Goal: Obtain resource: Download file/media

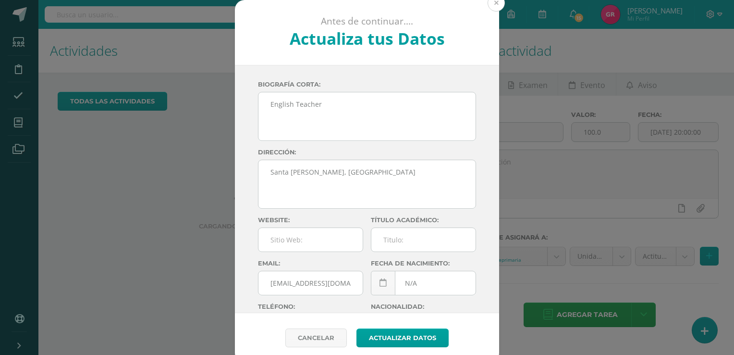
click at [496, 3] on button at bounding box center [496, 2] width 17 height 17
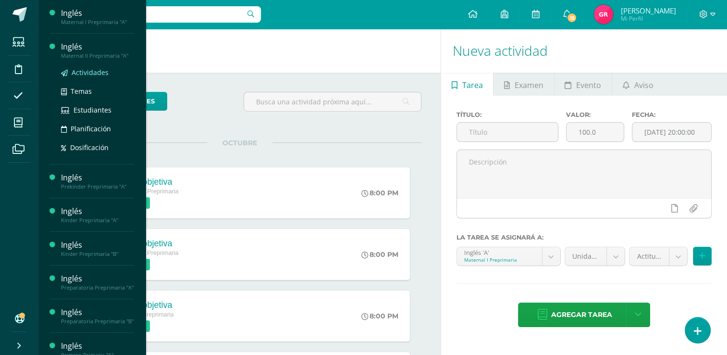
click at [84, 75] on span "Actividades" at bounding box center [90, 72] width 37 height 9
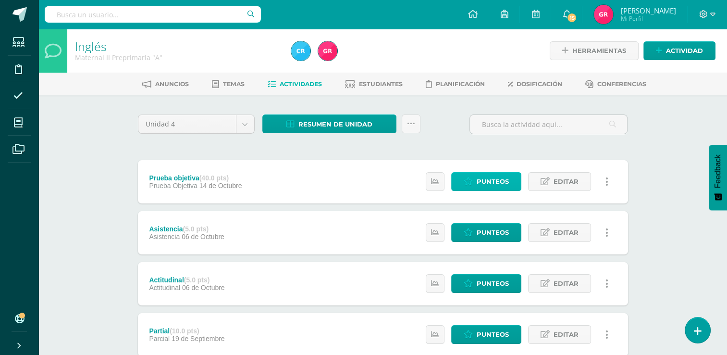
click at [489, 178] on span "Punteos" at bounding box center [493, 182] width 32 height 18
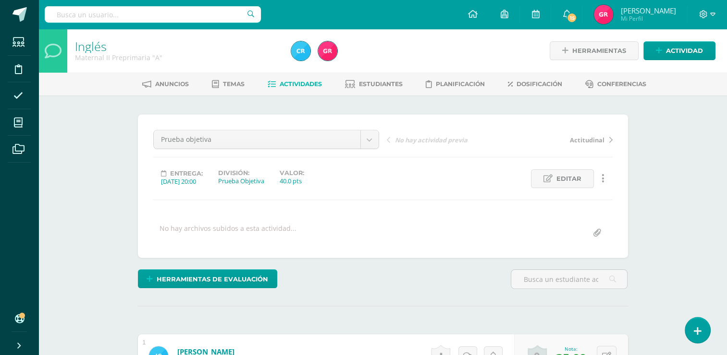
click at [313, 84] on span "Actividades" at bounding box center [301, 83] width 42 height 7
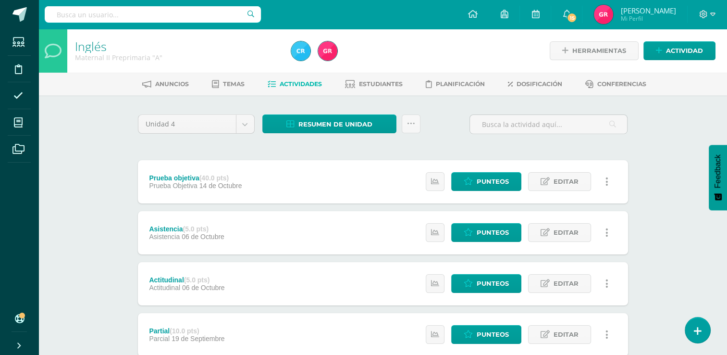
click at [297, 77] on link "Actividades" at bounding box center [295, 83] width 54 height 15
click at [348, 121] on span "Resumen de unidad" at bounding box center [335, 124] width 74 height 18
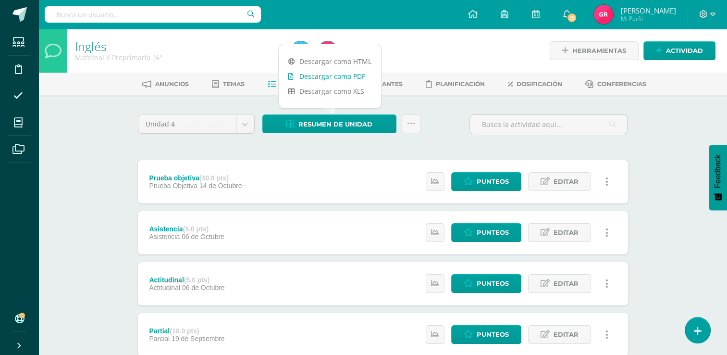
click at [338, 78] on link "Descargar como PDF" at bounding box center [330, 76] width 102 height 15
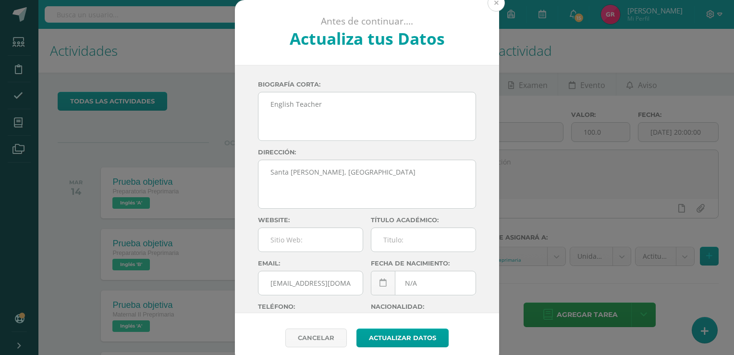
click at [493, 11] on button at bounding box center [496, 2] width 17 height 17
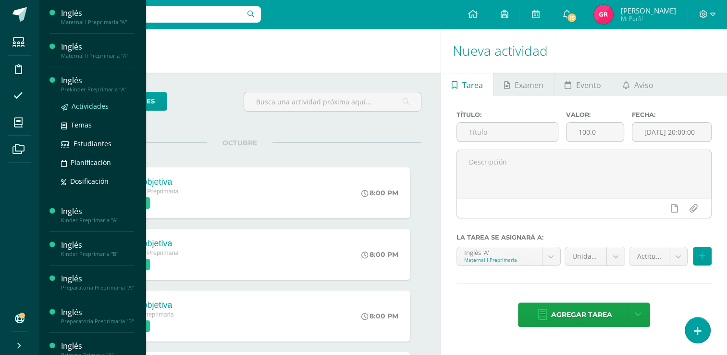
click at [72, 105] on span "Actividades" at bounding box center [90, 105] width 37 height 9
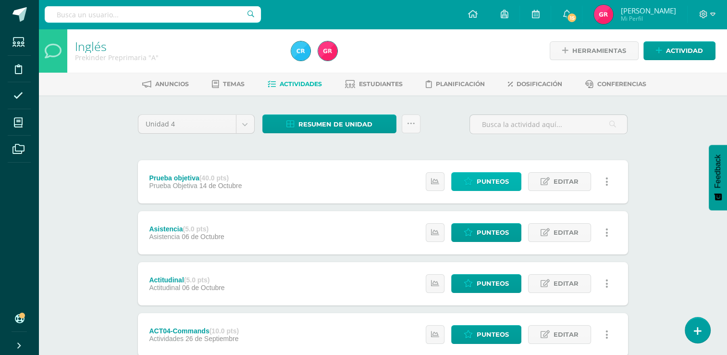
click at [502, 183] on span "Punteos" at bounding box center [493, 182] width 32 height 18
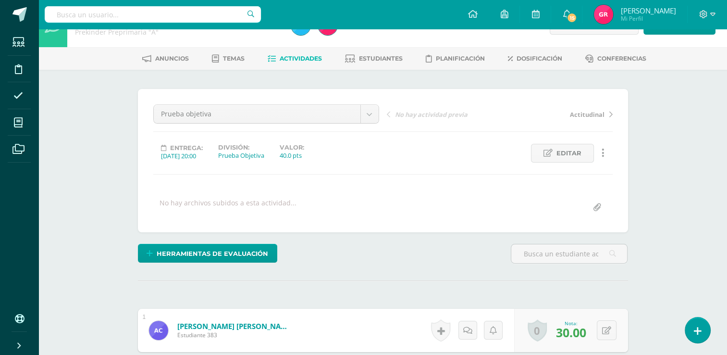
scroll to position [20, 0]
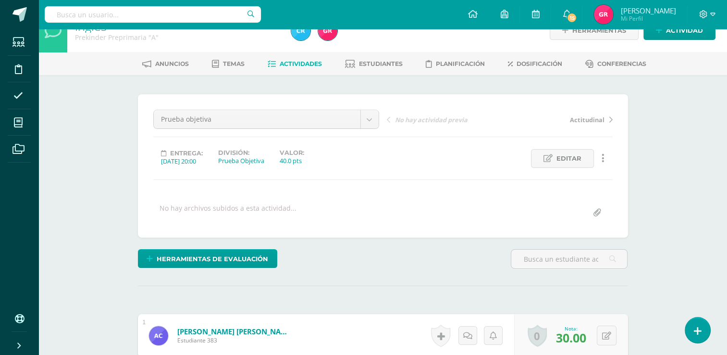
click at [294, 61] on span "Actividades" at bounding box center [301, 63] width 42 height 7
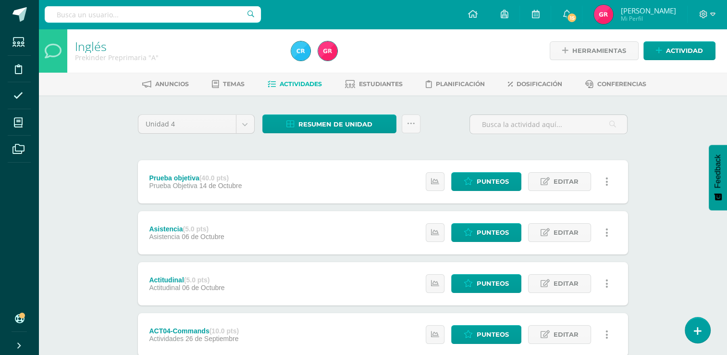
click at [308, 83] on span "Actividades" at bounding box center [301, 83] width 42 height 7
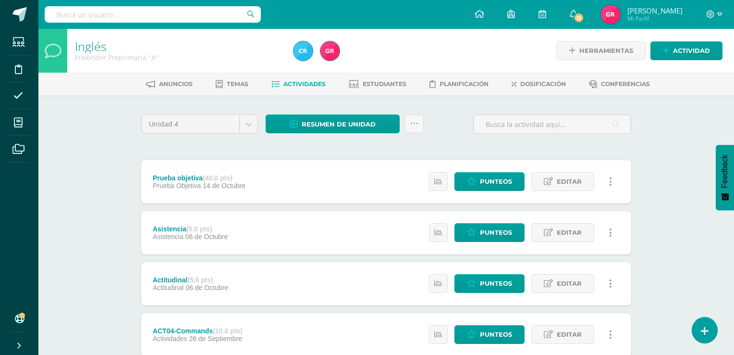
click at [308, 83] on span "Actividades" at bounding box center [305, 83] width 42 height 7
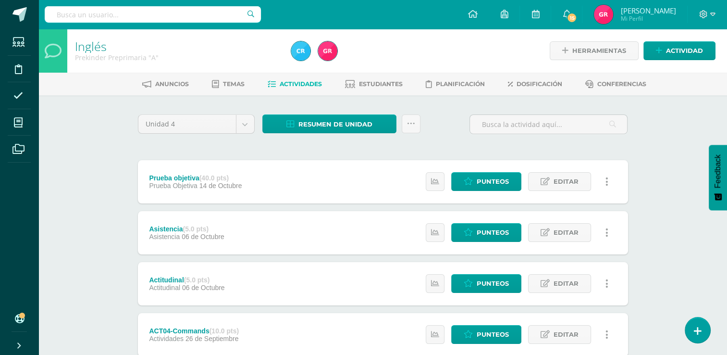
click at [317, 85] on span "Actividades" at bounding box center [301, 83] width 42 height 7
click at [317, 123] on span "Resumen de unidad" at bounding box center [335, 124] width 74 height 18
click at [331, 125] on span "Resumen de unidad" at bounding box center [335, 124] width 74 height 18
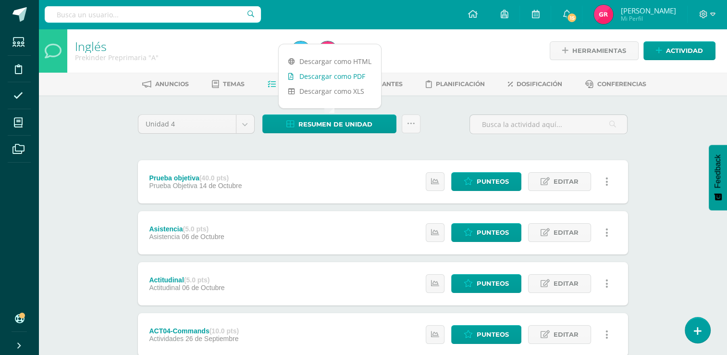
click at [333, 73] on link "Descargar como PDF" at bounding box center [330, 76] width 102 height 15
click at [335, 78] on link "Descargar como PDF" at bounding box center [330, 76] width 102 height 15
